Goal: Download file/media

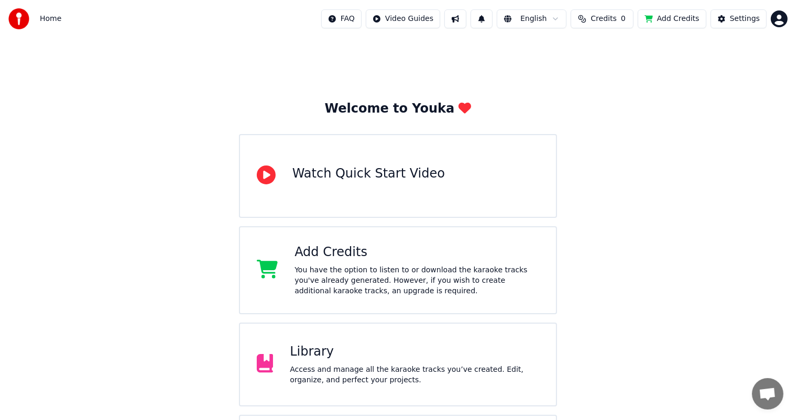
click at [330, 375] on div "Access and manage all the karaoke tracks you’ve created. Edit, organize, and pe…" at bounding box center [414, 375] width 249 height 21
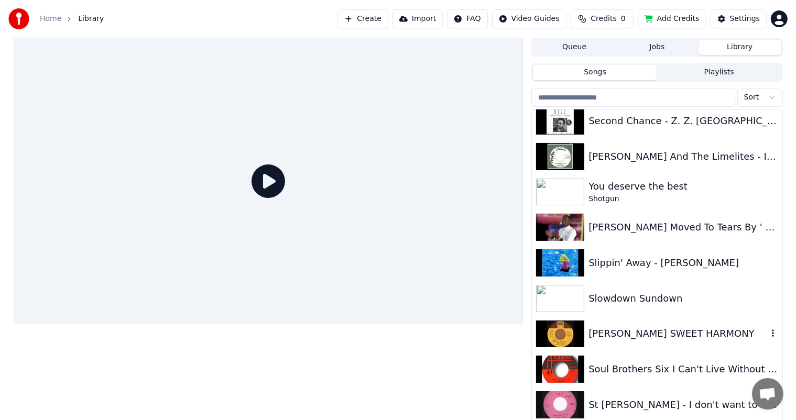
scroll to position [7810, 0]
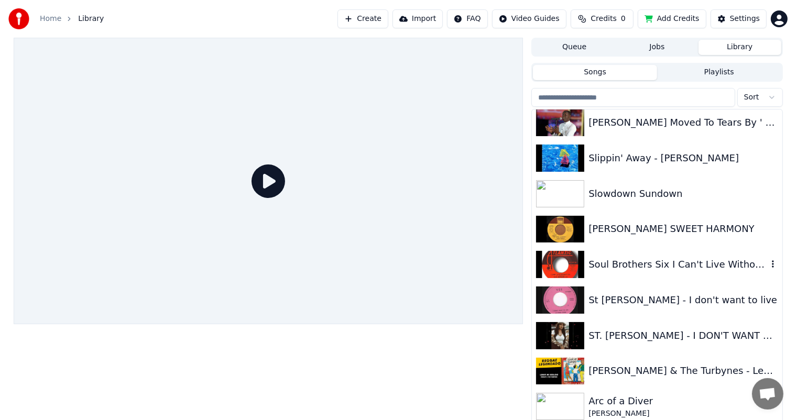
click at [656, 265] on div "Soul Brothers Six I Can't Live Without You" at bounding box center [678, 264] width 179 height 15
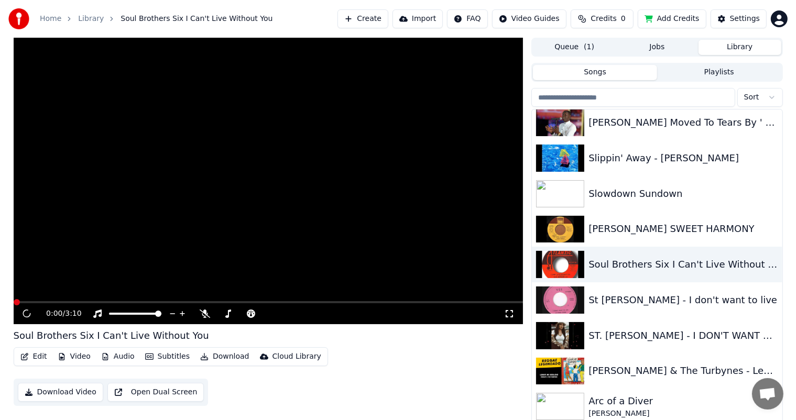
click at [204, 314] on icon at bounding box center [205, 314] width 10 height 8
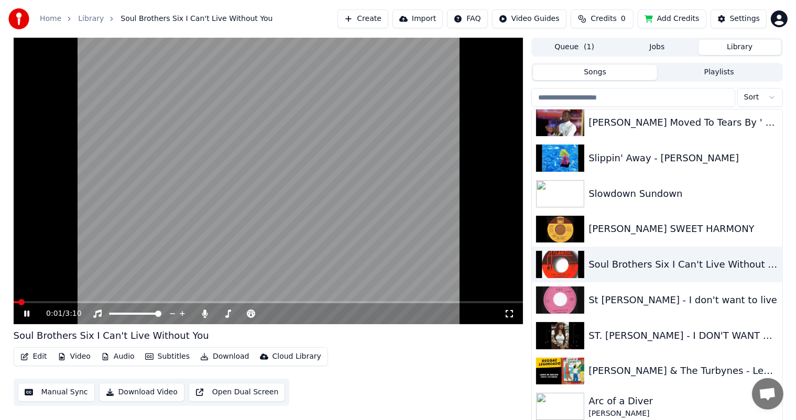
click at [26, 317] on icon at bounding box center [26, 314] width 5 height 6
click at [211, 353] on button "Download" at bounding box center [225, 357] width 58 height 15
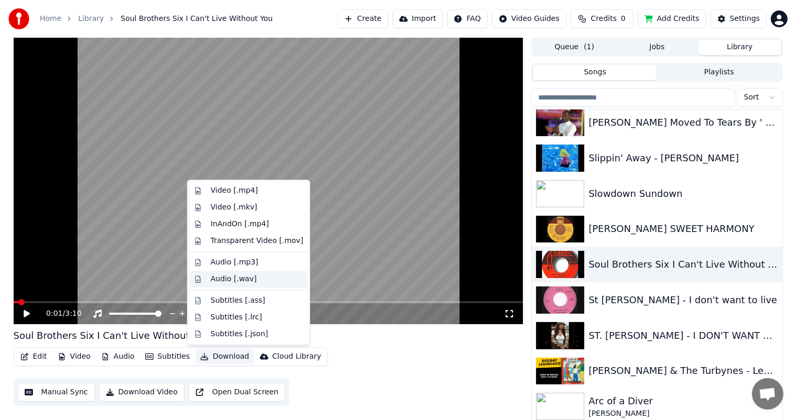
click at [220, 277] on div "Audio [.wav]" at bounding box center [234, 279] width 46 height 10
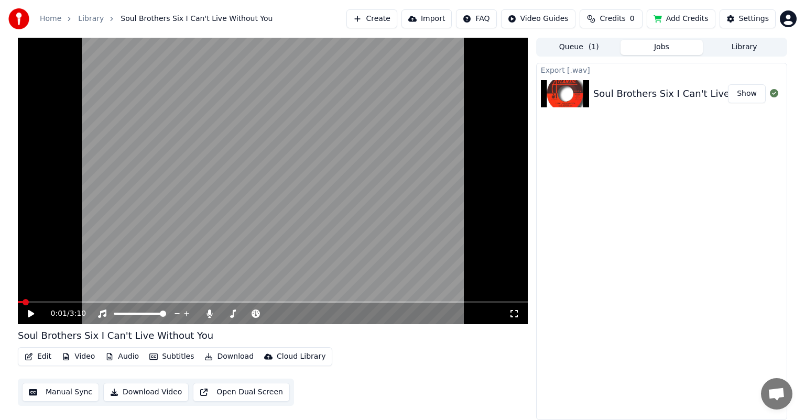
click at [747, 46] on button "Library" at bounding box center [744, 47] width 83 height 15
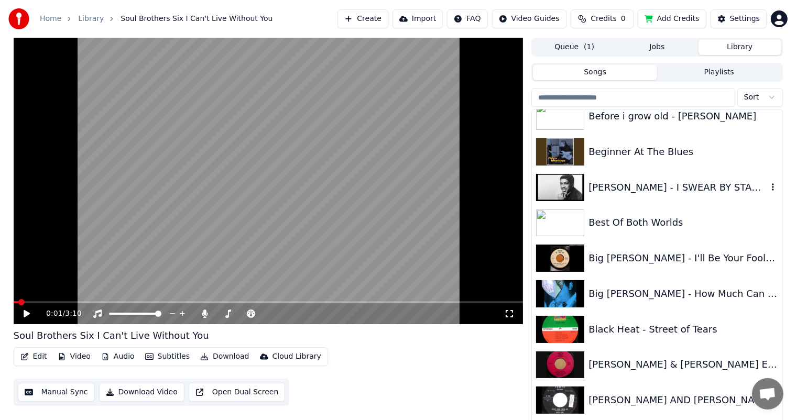
scroll to position [629, 0]
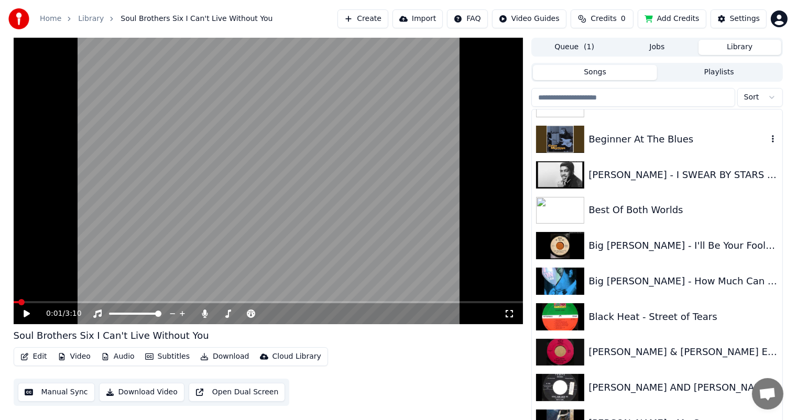
click at [629, 138] on div "Beginner At The Blues" at bounding box center [678, 139] width 179 height 15
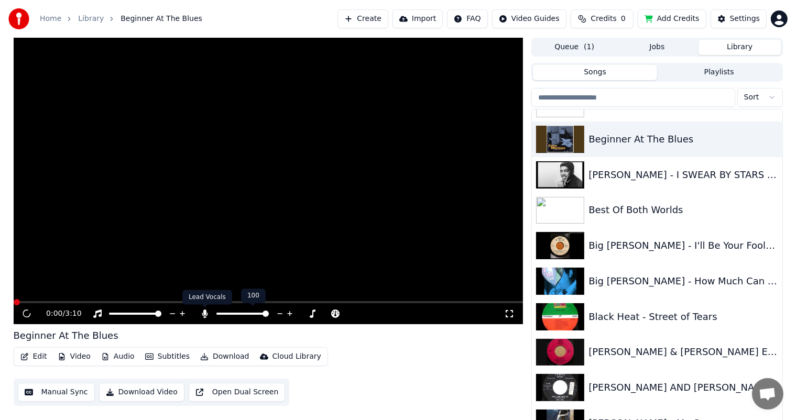
click at [204, 313] on body "Home Library Beginner At The Blues Create Import FAQ Video Guides Credits 0 Add…" at bounding box center [398, 210] width 796 height 420
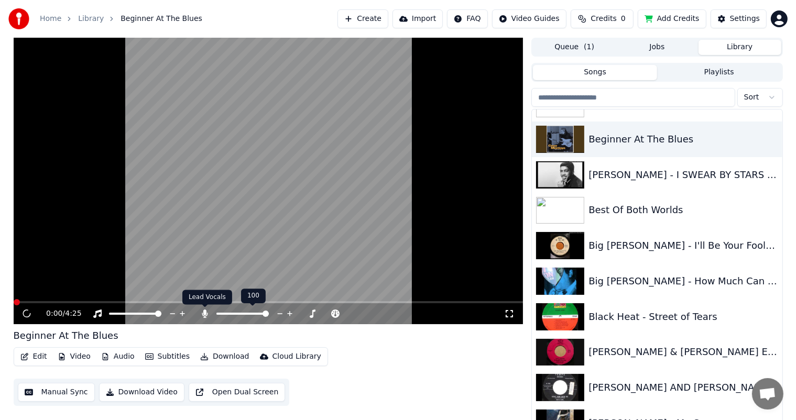
click at [204, 313] on icon at bounding box center [205, 314] width 6 height 8
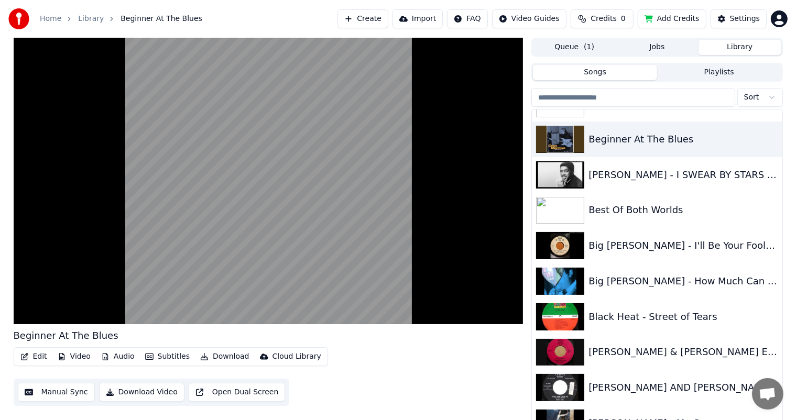
click at [28, 352] on button "Edit" at bounding box center [33, 357] width 35 height 15
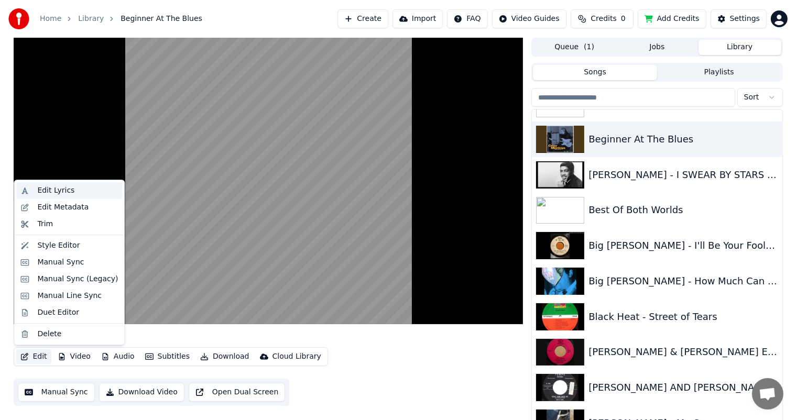
click at [59, 191] on div "Edit Lyrics" at bounding box center [55, 191] width 37 height 10
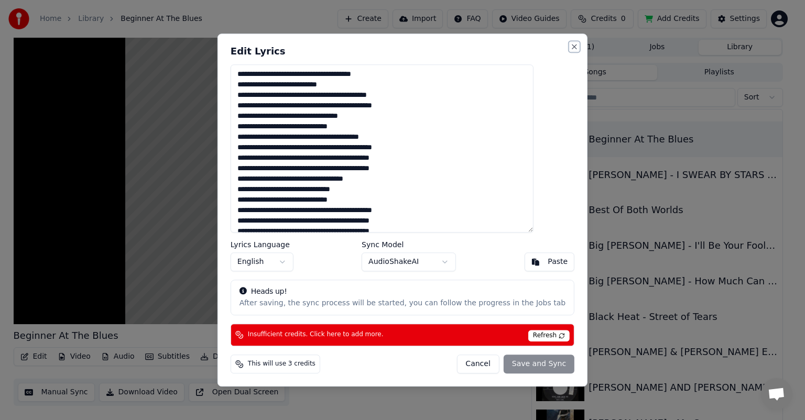
click at [570, 50] on button "Close" at bounding box center [574, 46] width 8 height 8
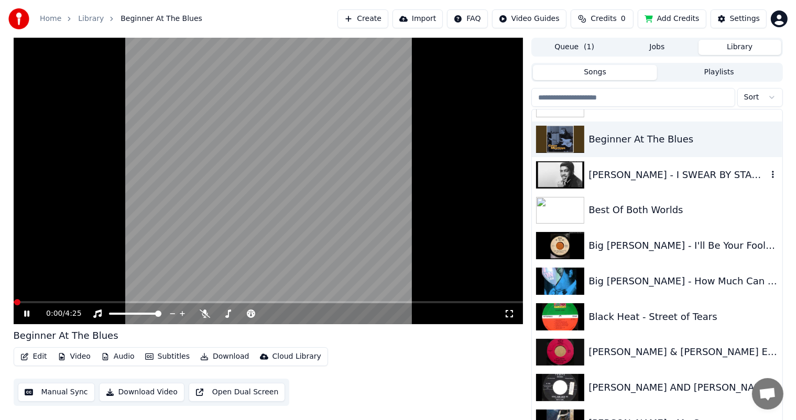
click at [622, 137] on div "Beginner At The Blues" at bounding box center [683, 139] width 189 height 15
click at [626, 137] on div "Beginner At The Blues" at bounding box center [678, 139] width 179 height 15
click at [612, 205] on div "Best Of Both Worlds" at bounding box center [683, 210] width 189 height 15
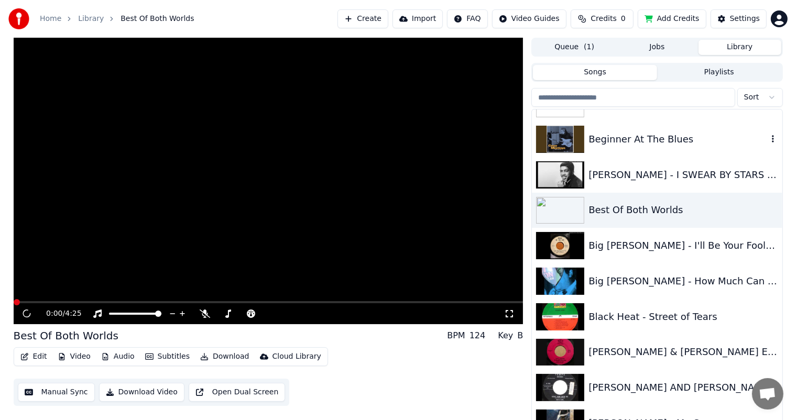
click at [611, 138] on div "Beginner At The Blues" at bounding box center [678, 139] width 179 height 15
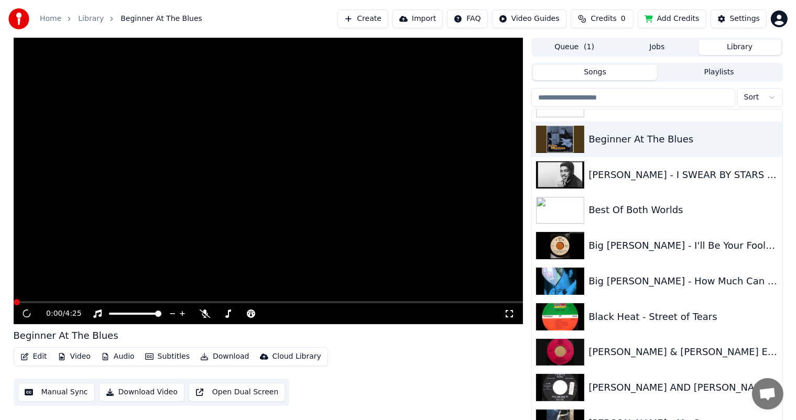
click at [26, 285] on video at bounding box center [269, 181] width 510 height 287
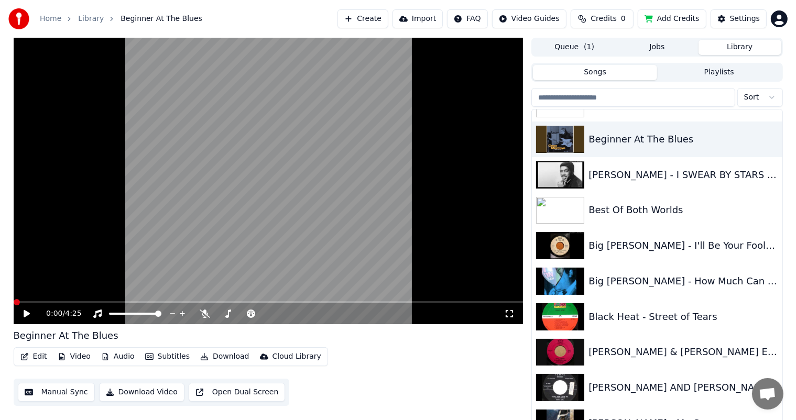
click at [368, 262] on video at bounding box center [269, 181] width 510 height 287
